Goal: Task Accomplishment & Management: Manage account settings

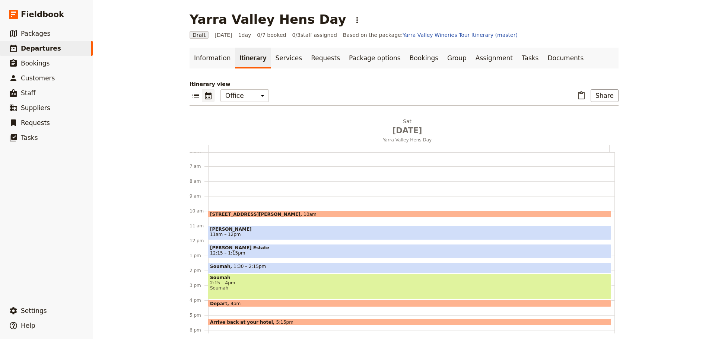
scroll to position [112, 0]
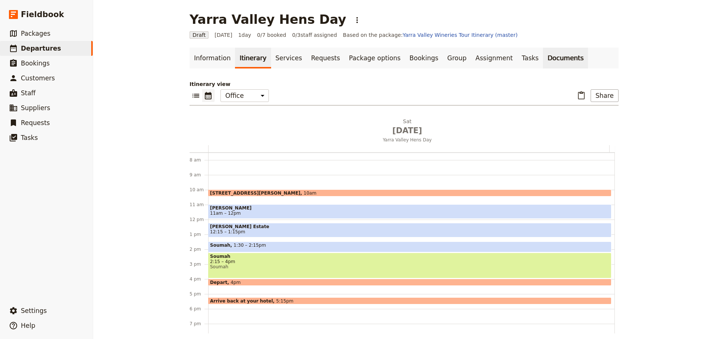
click at [543, 61] on link "Documents" at bounding box center [565, 58] width 45 height 21
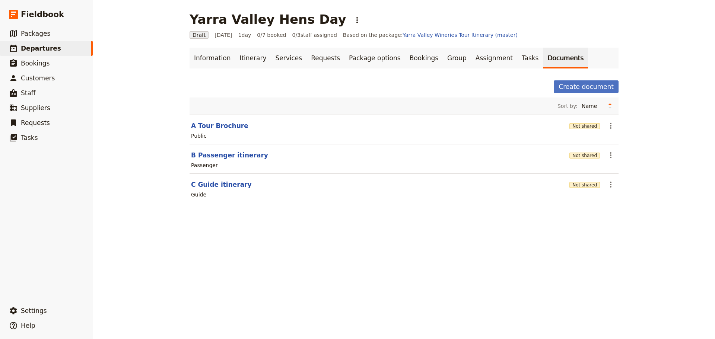
click at [223, 159] on button "B Passenger itinerary" at bounding box center [229, 155] width 77 height 9
select select "PASSENGER"
select select "DEFAULT"
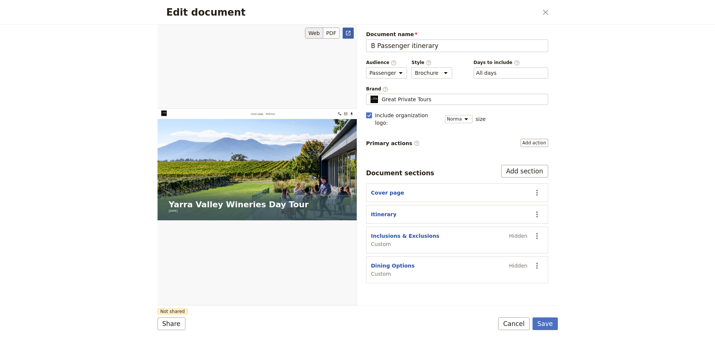
click at [348, 35] on icon "Open full preview" at bounding box center [348, 33] width 4 height 4
click at [526, 258] on button "Cancel" at bounding box center [513, 324] width 31 height 13
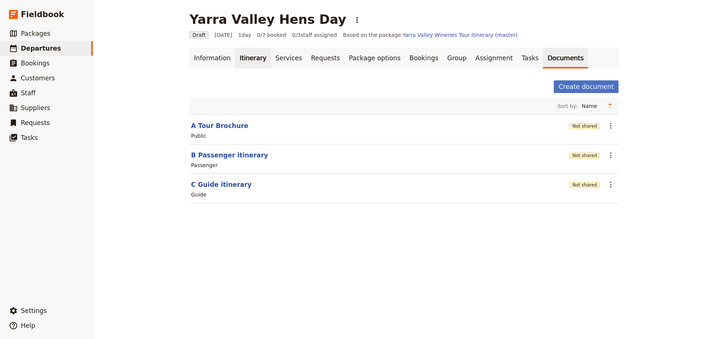
click at [239, 52] on link "Itinerary" at bounding box center [253, 58] width 36 height 21
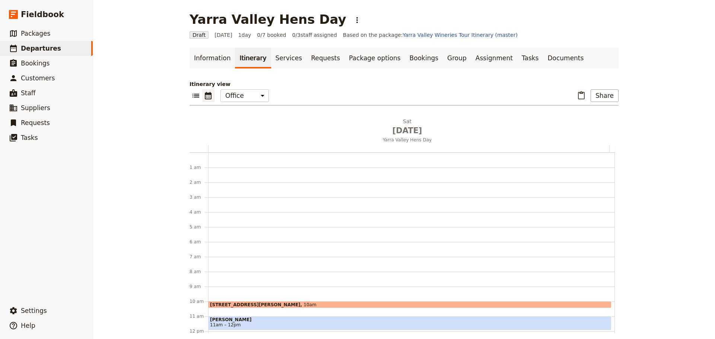
scroll to position [97, 0]
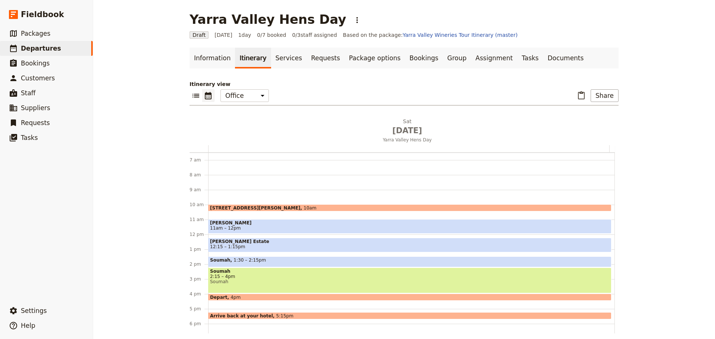
click at [227, 207] on span "[STREET_ADDRESS][PERSON_NAME]" at bounding box center [256, 208] width 93 height 5
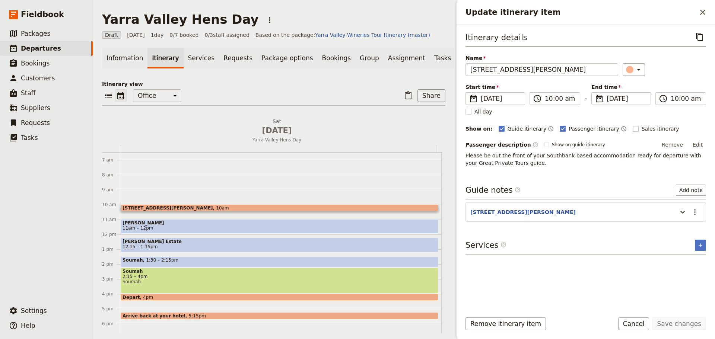
click at [571, 127] on rect "Update itinerary item" at bounding box center [636, 129] width 6 height 6
click at [571, 125] on input "Sales itinerary" at bounding box center [632, 125] width 0 height 0
checkbox input "true"
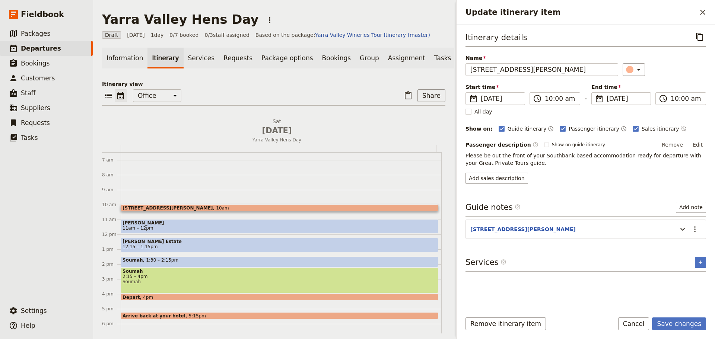
drag, startPoint x: 656, startPoint y: 129, endPoint x: 665, endPoint y: 129, distance: 9.7
click at [571, 129] on div "Sales itinerary ​" at bounding box center [660, 128] width 54 height 9
click at [571, 130] on icon "Time not shown on sales itinerary" at bounding box center [684, 129] width 6 height 6
click at [571, 258] on button "Save changes" at bounding box center [679, 324] width 54 height 13
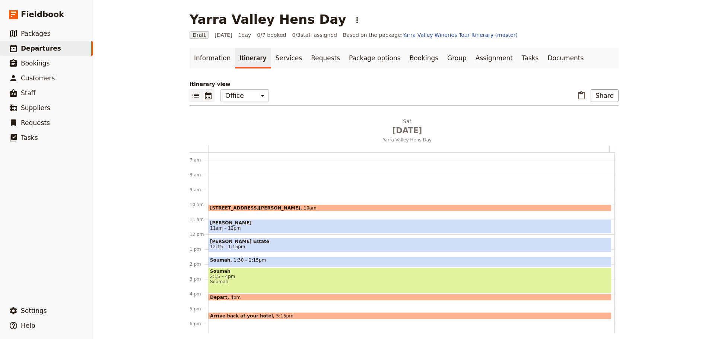
click at [194, 96] on icon "List view" at bounding box center [195, 96] width 7 height 4
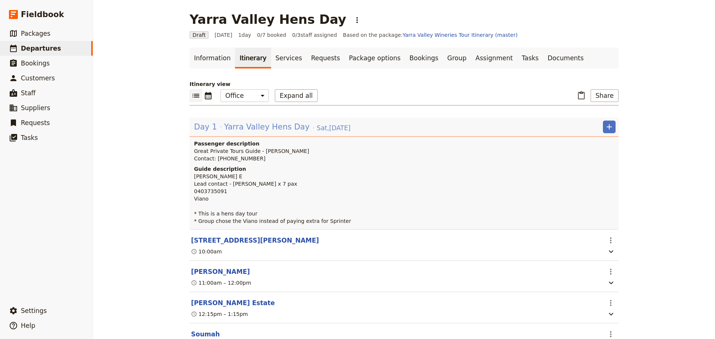
click at [224, 126] on span "Yarra Valley Hens Day" at bounding box center [267, 126] width 86 height 11
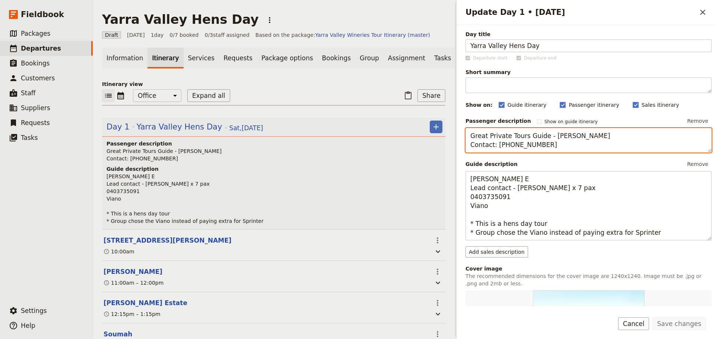
click at [541, 146] on textarea "Great Private Tours Guide - [PERSON_NAME] Contact: [PHONE_NUMBER]" at bounding box center [588, 140] width 246 height 25
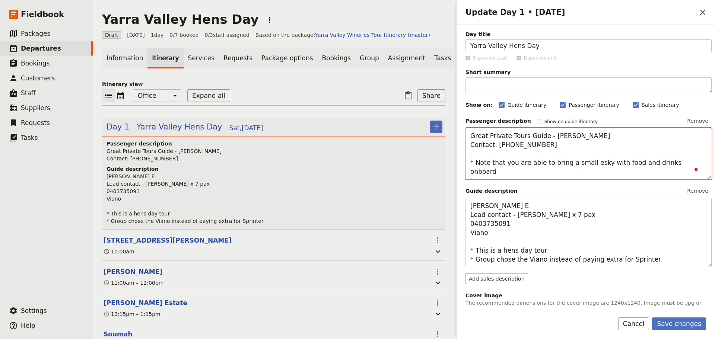
click at [492, 173] on textarea "Great Private Tours Guide - [PERSON_NAME] Contact: [PHONE_NUMBER] * Note that y…" at bounding box center [588, 153] width 246 height 51
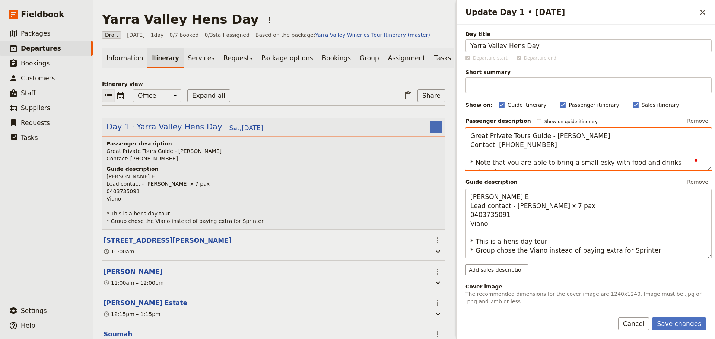
drag, startPoint x: 684, startPoint y: 162, endPoint x: 658, endPoint y: 165, distance: 26.2
click at [571, 165] on textarea "Great Private Tours Guide - [PERSON_NAME] Contact: [PHONE_NUMBER] * Note that y…" at bounding box center [588, 149] width 246 height 42
click at [571, 162] on textarea "Great Private Tours Guide - [PERSON_NAME] Contact: [PHONE_NUMBER] * Note that y…" at bounding box center [588, 149] width 246 height 42
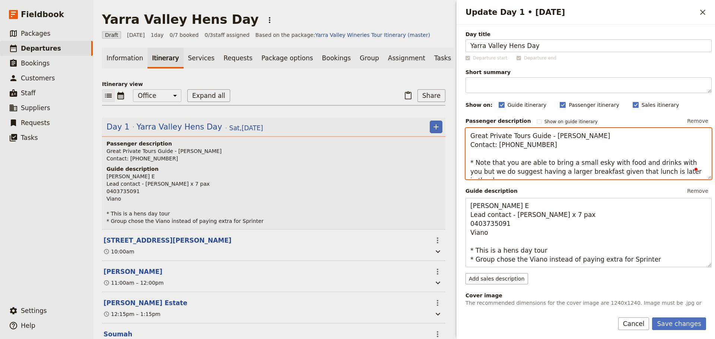
click at [478, 154] on textarea "Great Private Tours Guide - [PERSON_NAME] Contact: [PHONE_NUMBER] * Note that y…" at bounding box center [588, 153] width 246 height 51
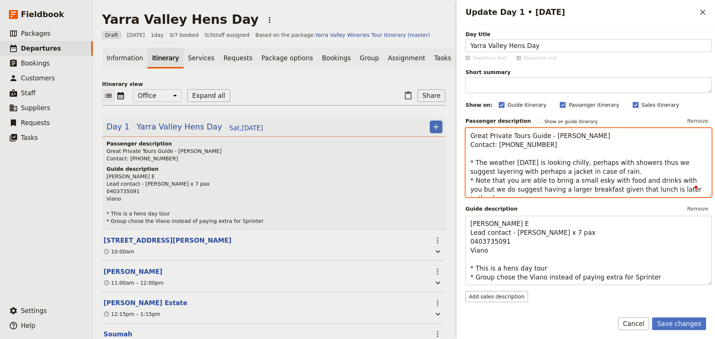
click at [571, 189] on textarea "Great Private Tours Guide - [PERSON_NAME] Contact: [PHONE_NUMBER] * The weather…" at bounding box center [588, 162] width 246 height 69
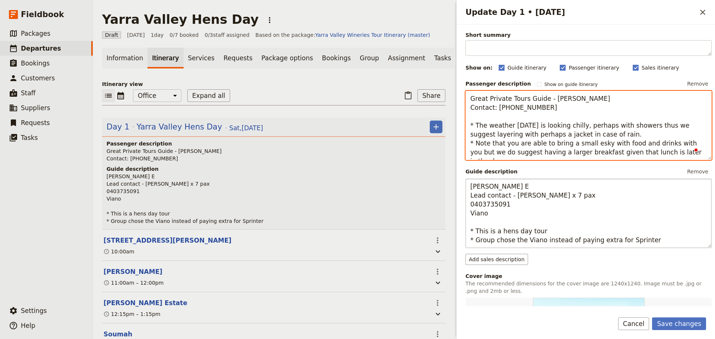
type textarea "Great Private Tours Guide - [PERSON_NAME] Contact: [PHONE_NUMBER] * The weather…"
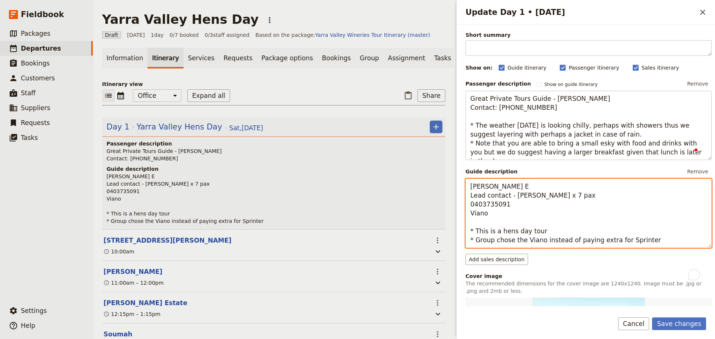
click at [571, 242] on textarea "[PERSON_NAME] E Lead contact - [PERSON_NAME] x 7 pax 0403735091 Viano * This is…" at bounding box center [588, 213] width 246 height 69
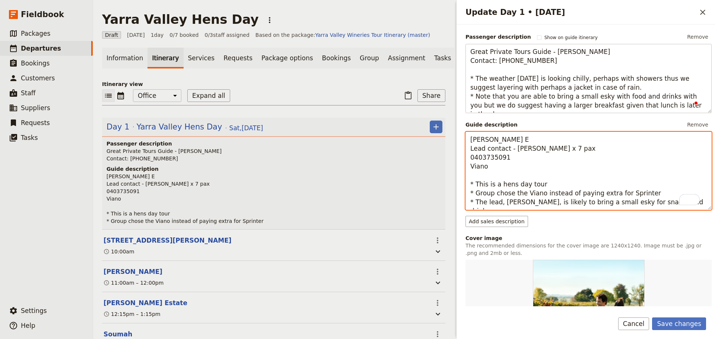
scroll to position [0, 0]
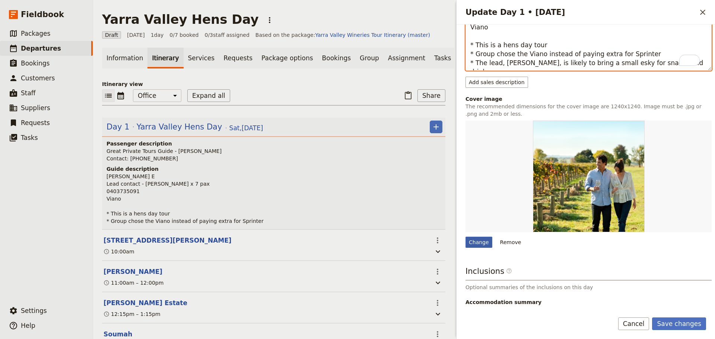
type textarea "[PERSON_NAME] E Lead contact - [PERSON_NAME] x 7 pax 0403735091 Viano * This is…"
click at [470, 241] on div "Change" at bounding box center [478, 242] width 27 height 11
click at [465, 237] on input "Change" at bounding box center [465, 236] width 0 height 0
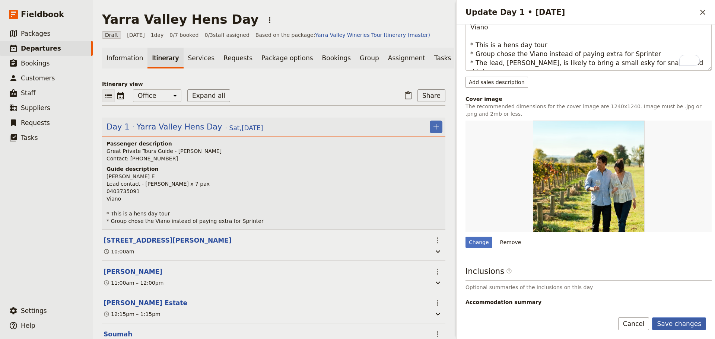
click at [571, 258] on button "Save changes" at bounding box center [679, 324] width 54 height 13
